Goal: Task Accomplishment & Management: Complete application form

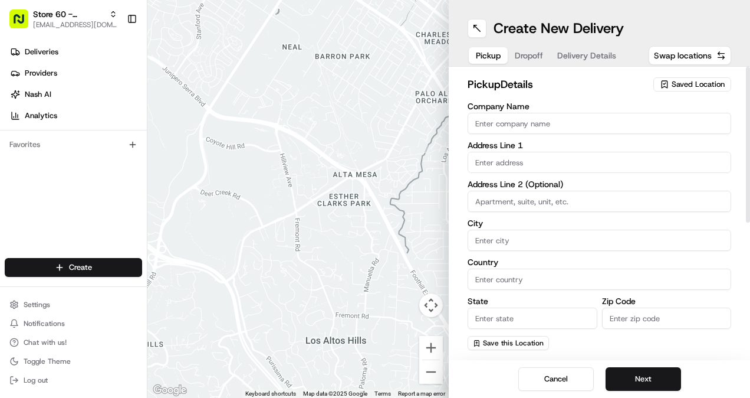
click at [674, 87] on span "Saved Location" at bounding box center [698, 84] width 53 height 11
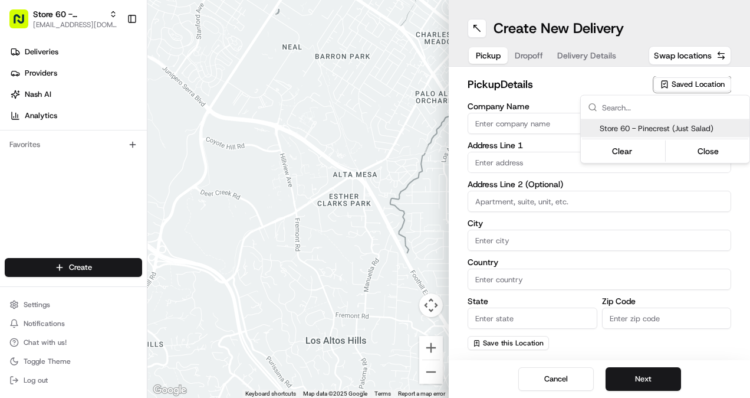
click at [689, 128] on span "Store 60 - Pinecrest (Just Salad)" at bounding box center [672, 128] width 145 height 11
type input "Store 60 - Pinecrest (Just Salad)"
type input "[STREET_ADDRESS][PERSON_NAME]"
type input "Pinecrest"
type input "US"
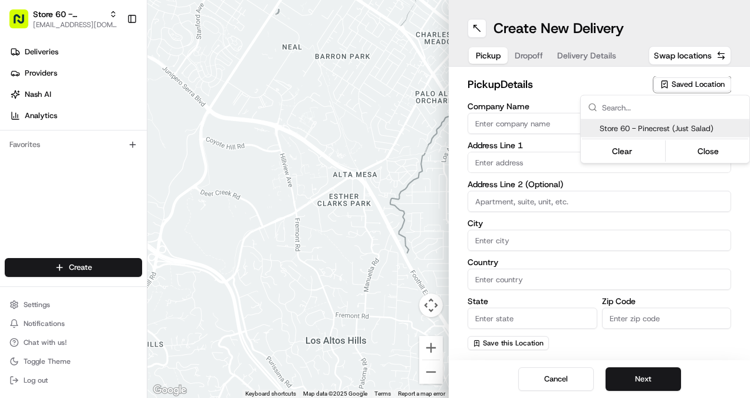
type input "FL"
type input "33156"
type input "[PHONE_NUMBER]"
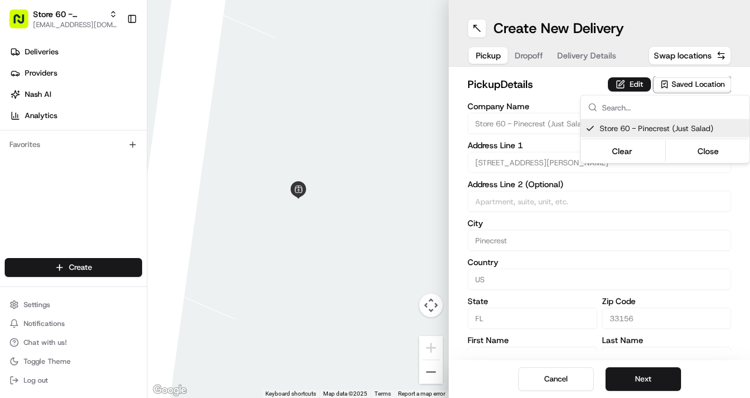
click at [642, 380] on html "Store 60 - Pinecrest (Just Salad) [EMAIL_ADDRESS][DOMAIN_NAME] Toggle Sidebar D…" at bounding box center [375, 199] width 750 height 398
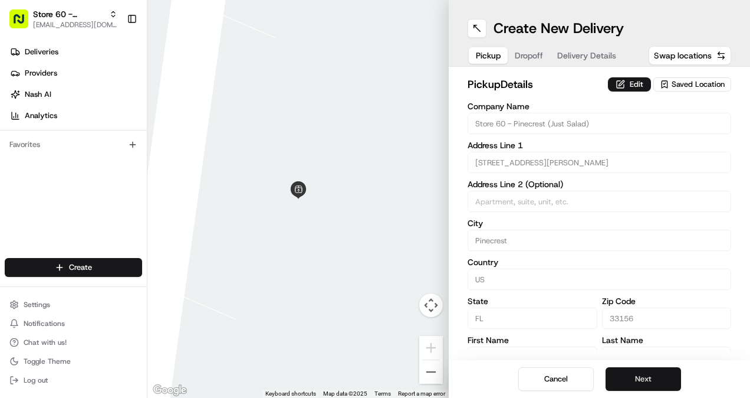
click at [638, 381] on button "Next" at bounding box center [644, 379] width 76 height 24
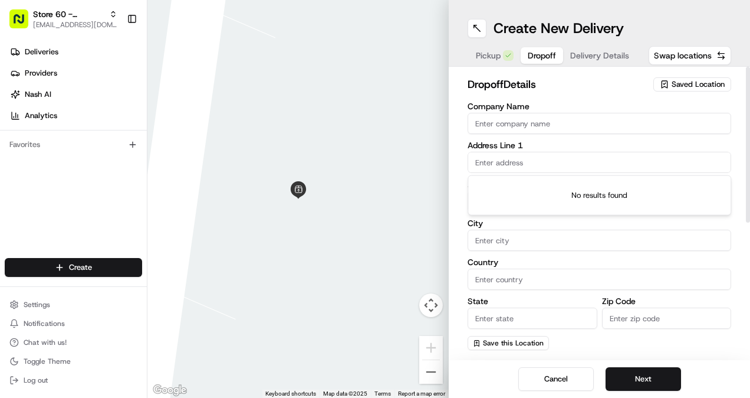
click at [520, 163] on input "text" at bounding box center [600, 162] width 264 height 21
paste input "[STREET_ADDRESS]"
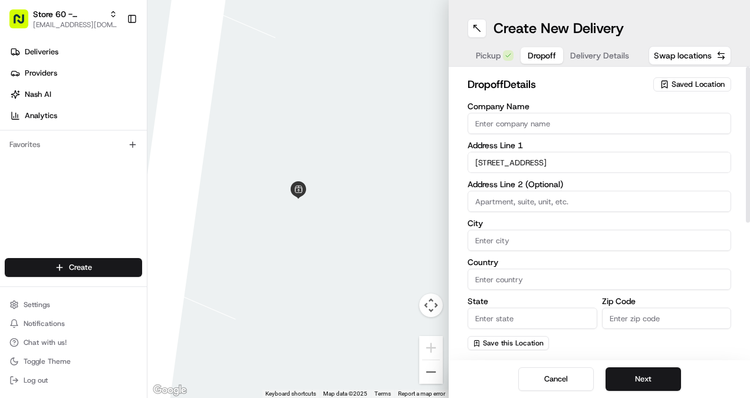
click at [603, 169] on input "[STREET_ADDRESS]" at bounding box center [600, 162] width 264 height 21
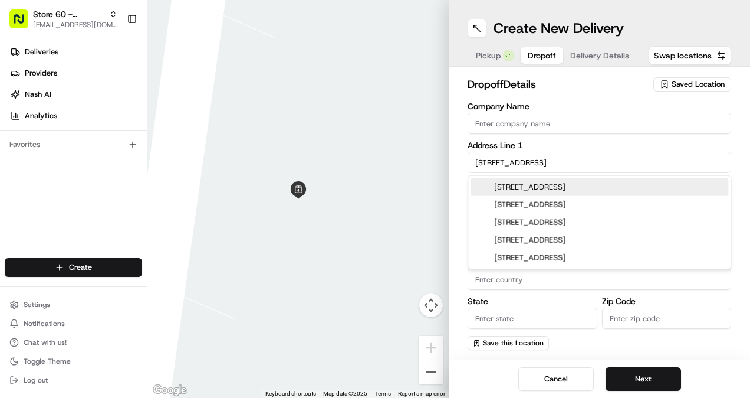
click at [598, 185] on div "[STREET_ADDRESS]" at bounding box center [600, 187] width 258 height 18
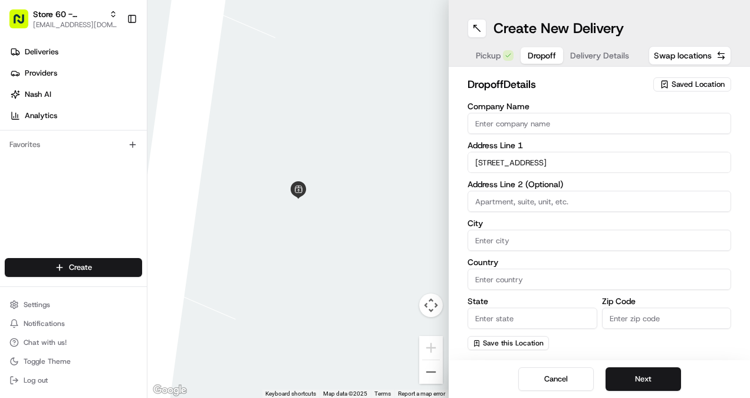
type input "[STREET_ADDRESS]"
type input "[GEOGRAPHIC_DATA]"
type input "FL"
type input "33176"
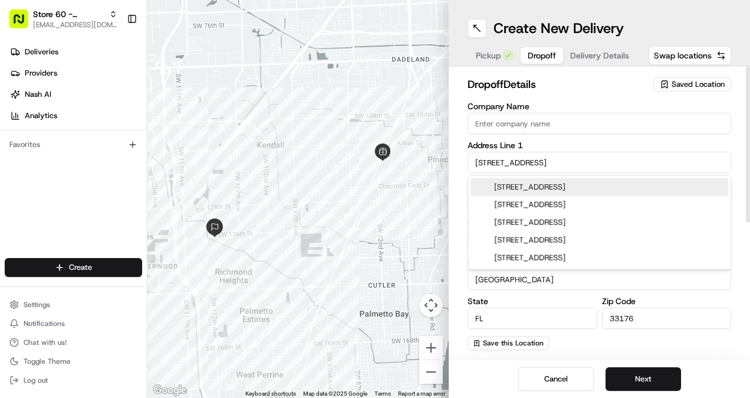
click at [605, 153] on input "[STREET_ADDRESS]" at bounding box center [600, 162] width 264 height 21
click at [605, 186] on div "[STREET_ADDRESS]" at bounding box center [600, 187] width 258 height 18
type input "[STREET_ADDRESS]"
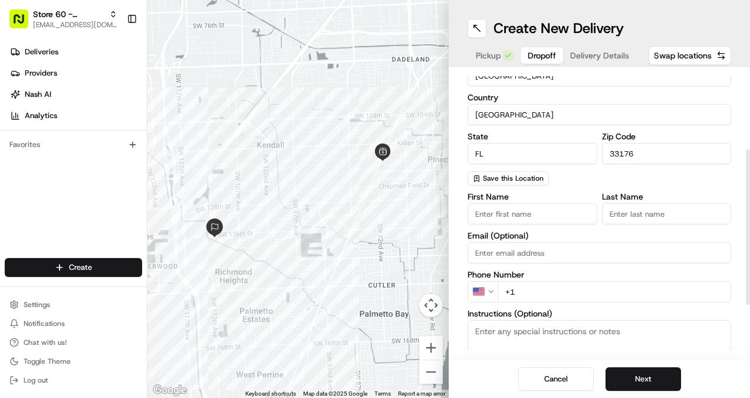
scroll to position [166, 0]
click at [527, 215] on input "First Name" at bounding box center [533, 212] width 130 height 21
type input "[PERSON_NAME]"
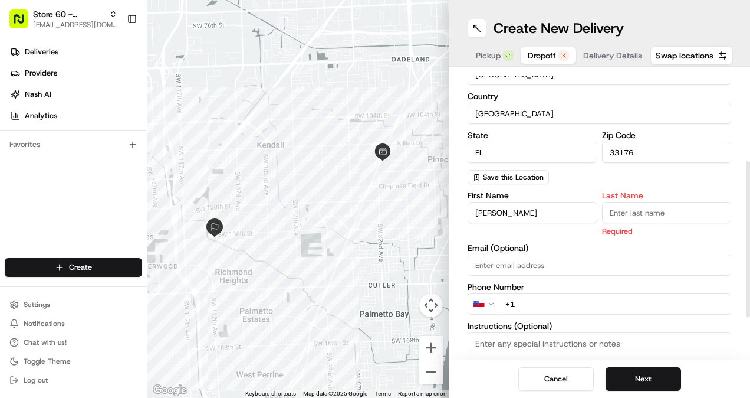
click at [638, 212] on input "Last Name" at bounding box center [667, 212] width 130 height 21
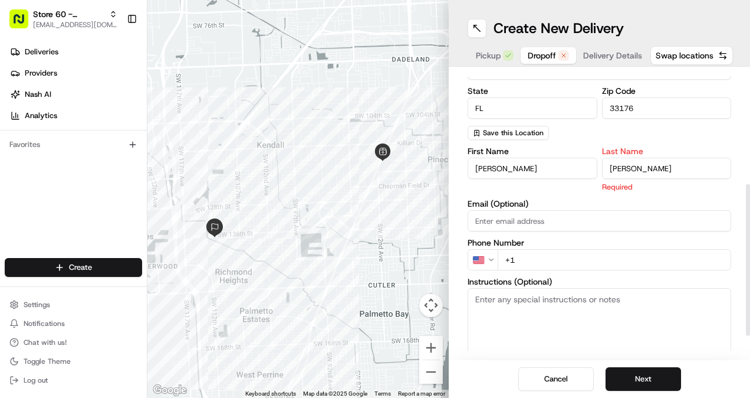
scroll to position [212, 0]
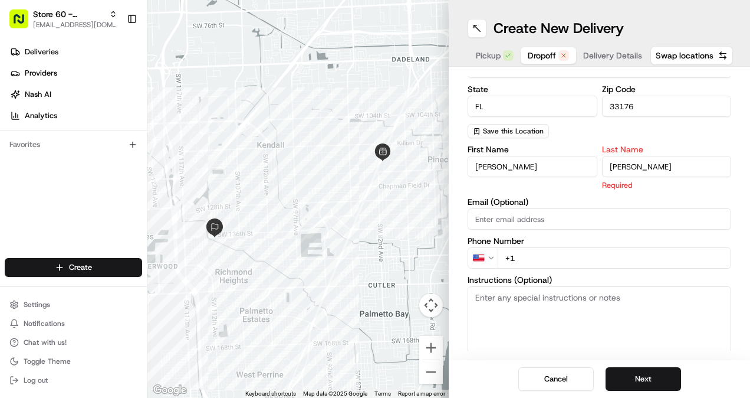
type input "[PERSON_NAME]"
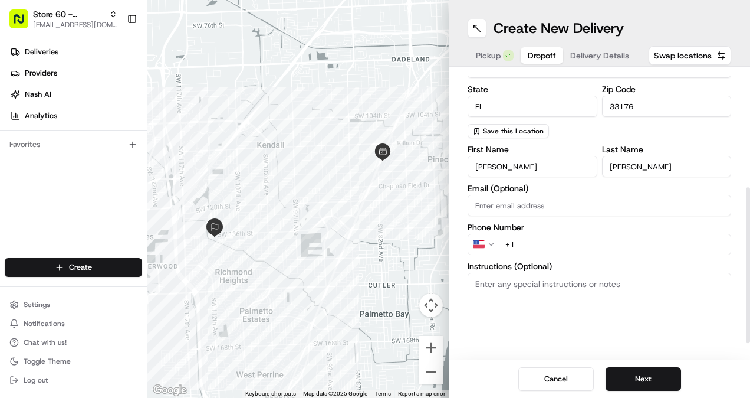
click at [546, 240] on input "+1" at bounding box center [615, 244] width 234 height 21
paste input "[PHONE_NUMBER]"
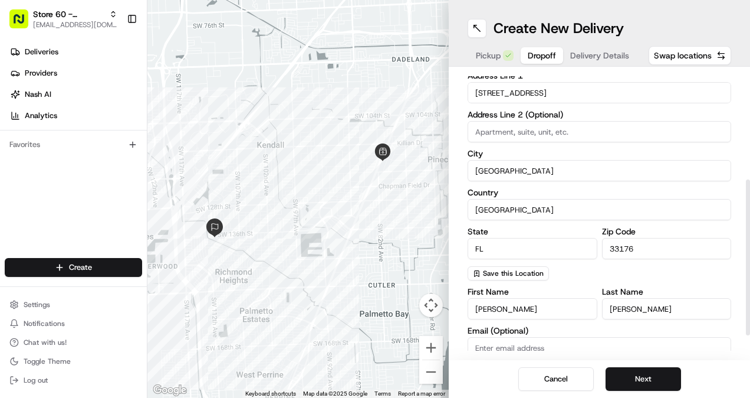
scroll to position [241, 0]
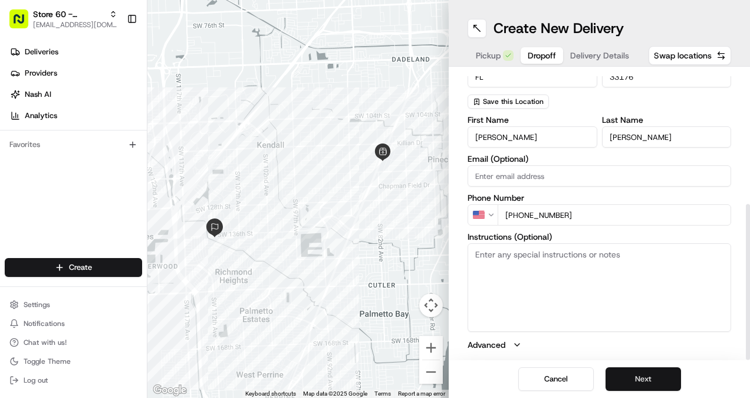
type input "[PHONE_NUMBER]"
click at [637, 388] on button "Next" at bounding box center [644, 379] width 76 height 24
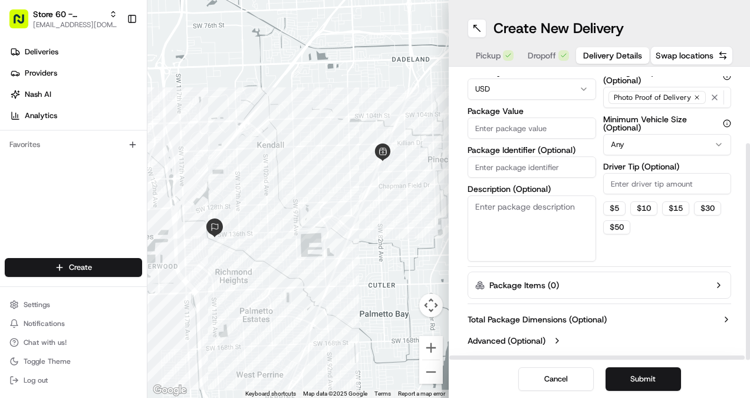
click at [527, 129] on input "Package Value" at bounding box center [532, 127] width 129 height 21
type input "26.33"
click at [535, 173] on input "Package Identifier (Optional)" at bounding box center [532, 166] width 129 height 21
paste input "Order #WEB-13141768;"
type input "Order #WEB-13141768;"
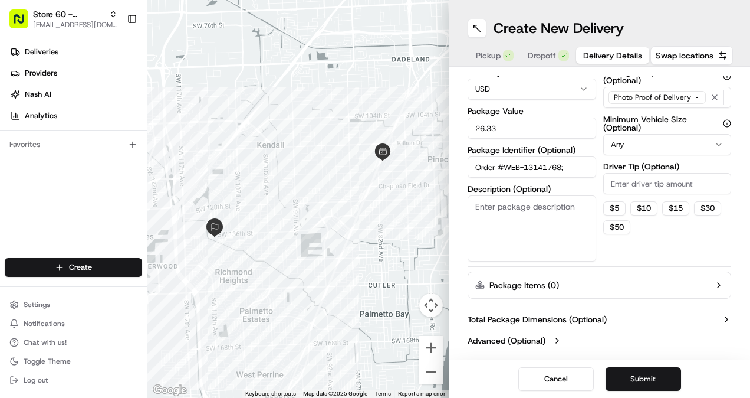
drag, startPoint x: 650, startPoint y: 376, endPoint x: 500, endPoint y: 363, distance: 150.9
click at [500, 363] on div "Cancel Submit" at bounding box center [599, 379] width 301 height 38
click at [645, 387] on button "Submit" at bounding box center [644, 379] width 76 height 24
